Goal: Use online tool/utility: Utilize a website feature to perform a specific function

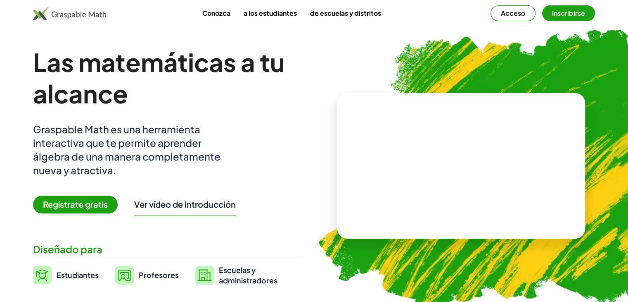
click at [545, 55] on img at bounding box center [510, 167] width 418 height 352
click at [147, 274] on font "Profesores" at bounding box center [159, 275] width 40 height 10
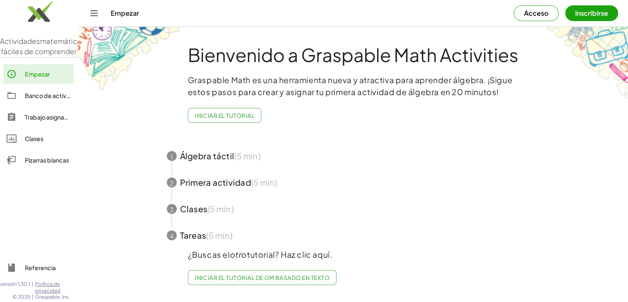
scroll to position [1, 0]
click at [224, 156] on span "button" at bounding box center [353, 156] width 392 height 26
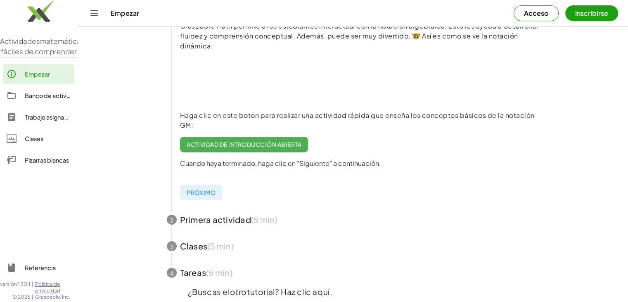
scroll to position [147, 0]
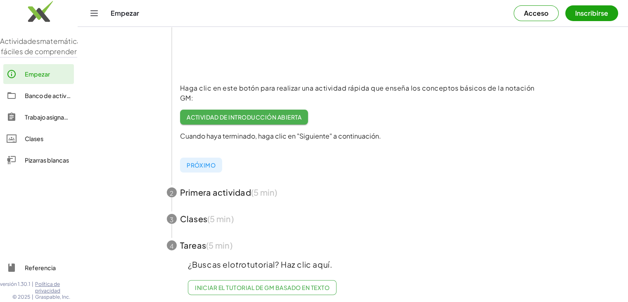
click at [52, 170] on link "Pizarras blancas" at bounding box center [38, 160] width 71 height 20
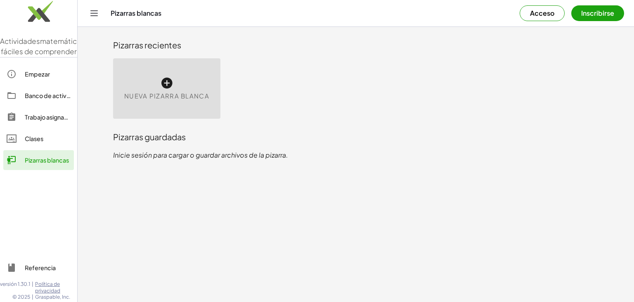
click at [166, 90] on div "Nueva pizarra blanca" at bounding box center [166, 88] width 107 height 60
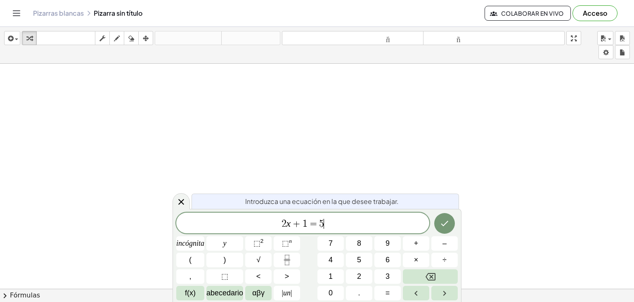
click at [342, 220] on span "2 x + 1 = 5 ​" at bounding box center [302, 224] width 253 height 12
click at [182, 200] on icon at bounding box center [181, 202] width 10 height 10
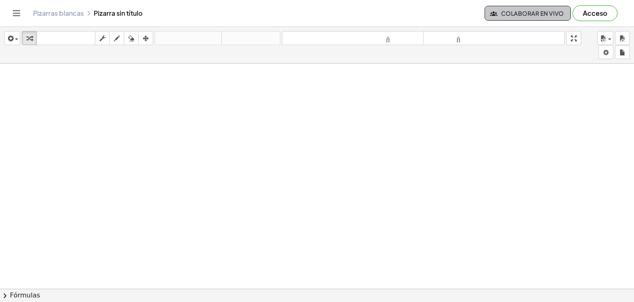
click at [523, 17] on button "Colaborar en vivo" at bounding box center [528, 13] width 86 height 15
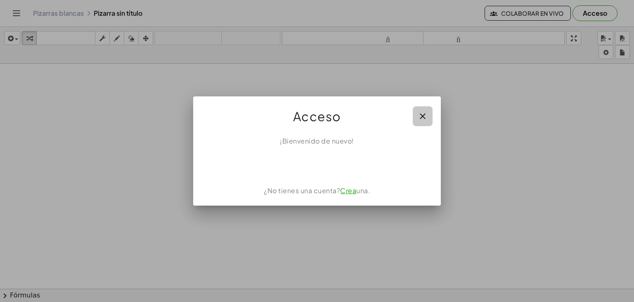
click at [428, 115] on icon "button" at bounding box center [423, 116] width 10 height 10
